Goal: Find contact information: Find contact information

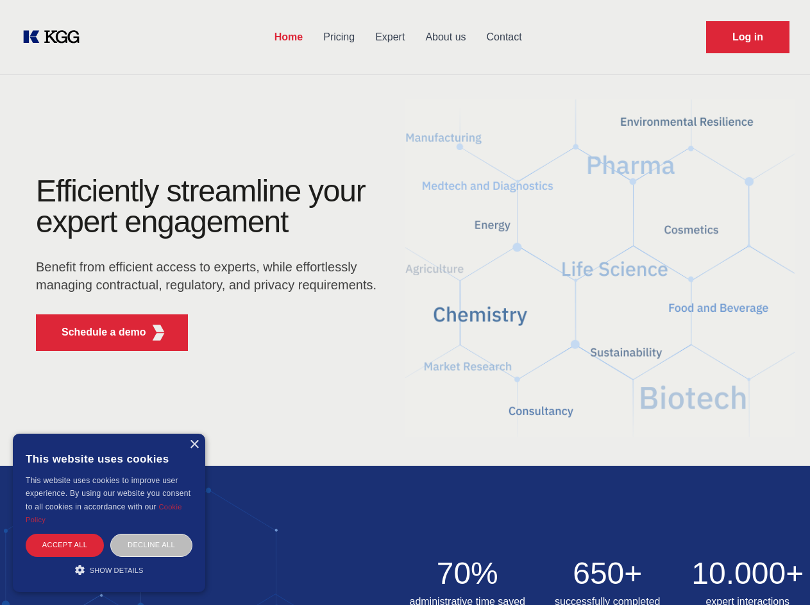
click at [405, 302] on div "Efficiently streamline your expert engagement Benefit from efficient access to …" at bounding box center [210, 268] width 390 height 185
click at [96, 332] on p "Schedule a demo" at bounding box center [104, 332] width 85 height 15
click at [194, 445] on div "× This website uses cookies This website uses cookies to improve user experienc…" at bounding box center [109, 513] width 192 height 158
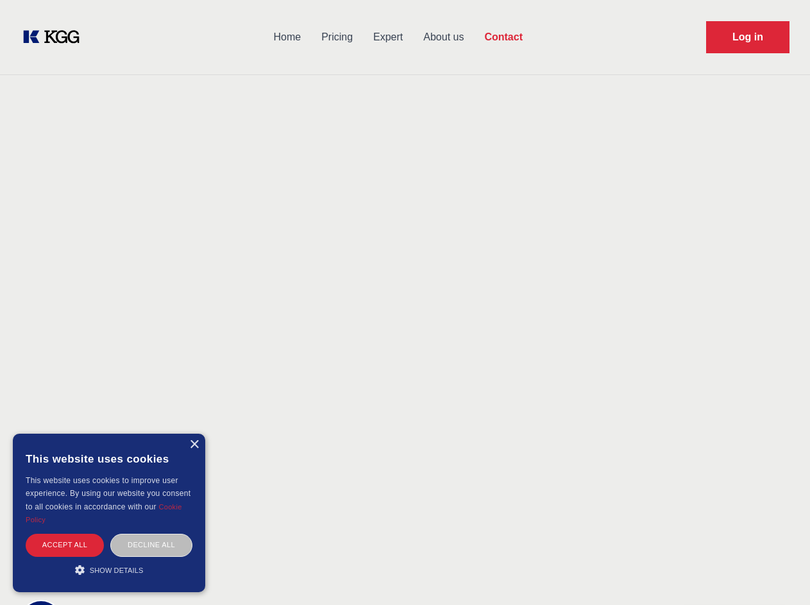
click at [65, 545] on div "Accept all" at bounding box center [65, 545] width 78 height 22
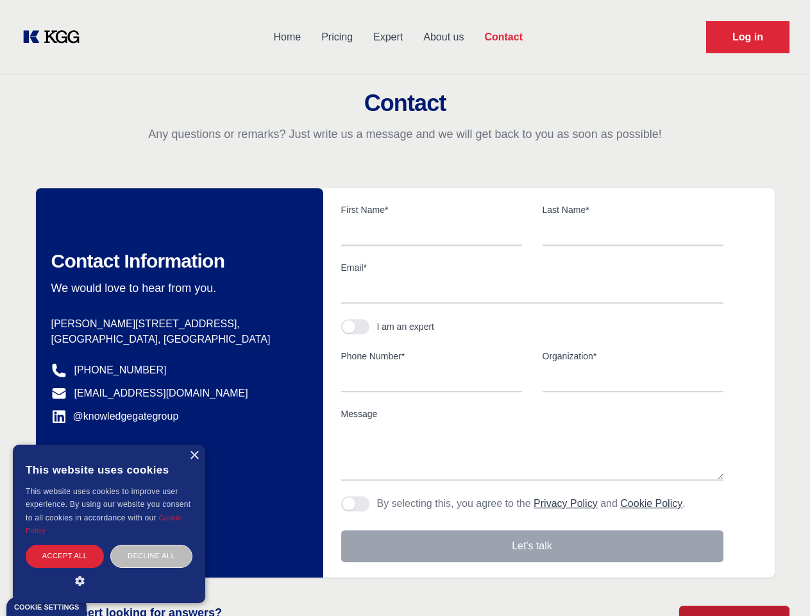
click at [151, 545] on div "Contact Information We would love to hear from you. Postal address [PERSON_NAME…" at bounding box center [179, 382] width 287 height 389
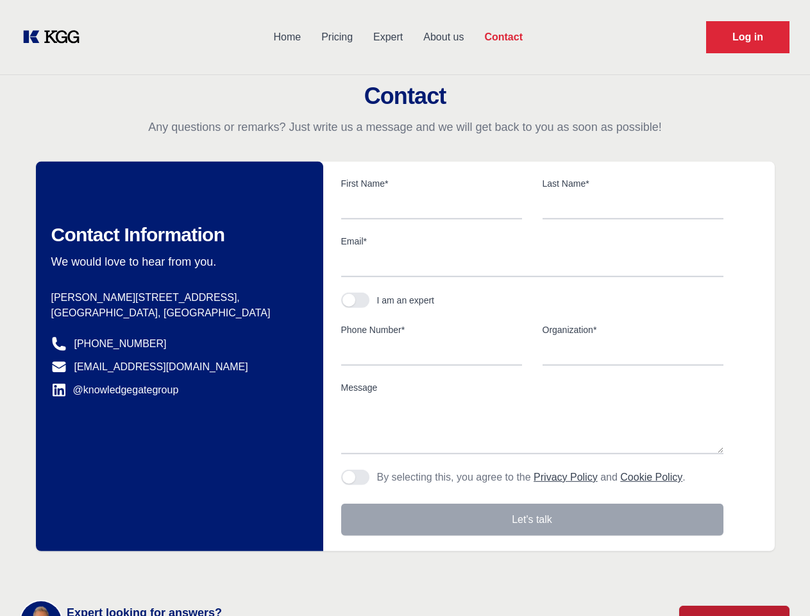
click at [109, 570] on main "Contact Any questions or remarks? Just write us a message and we will get back …" at bounding box center [405, 334] width 810 height 668
